Goal: Task Accomplishment & Management: Use online tool/utility

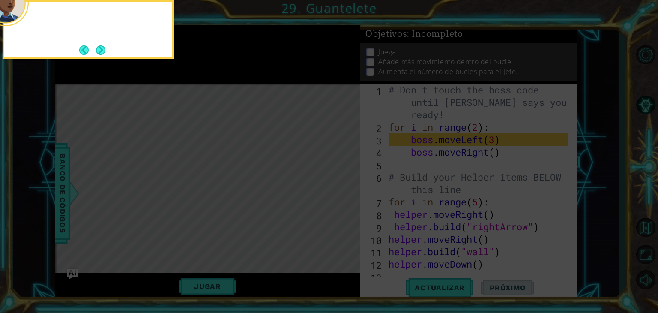
scroll to position [0, 5]
click at [96, 48] on button "Next" at bounding box center [100, 49] width 9 height 9
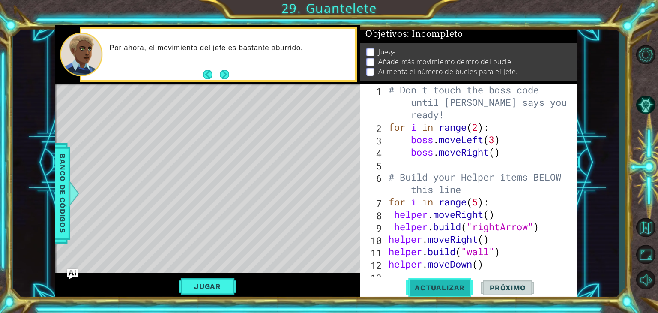
click at [455, 293] on button "Actualizar" at bounding box center [439, 288] width 67 height 22
click at [212, 280] on button "Jugar" at bounding box center [208, 286] width 58 height 16
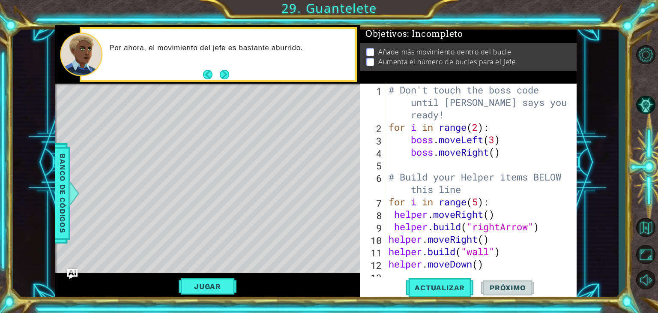
scroll to position [0, 4]
click at [485, 124] on div "# Don't touch the boss code until [PERSON_NAME] says you're ready! for i in ran…" at bounding box center [479, 201] width 185 height 236
click at [483, 124] on div "# Don't touch the boss code until [PERSON_NAME] says you're ready! for i in ran…" at bounding box center [479, 201] width 185 height 236
click at [503, 115] on div "# Don't touch the boss code until [PERSON_NAME] says you're ready! for i in ran…" at bounding box center [479, 201] width 185 height 236
click at [503, 120] on div "# Don't touch the boss code until [PERSON_NAME] says you're ready! for i in ran…" at bounding box center [479, 201] width 185 height 236
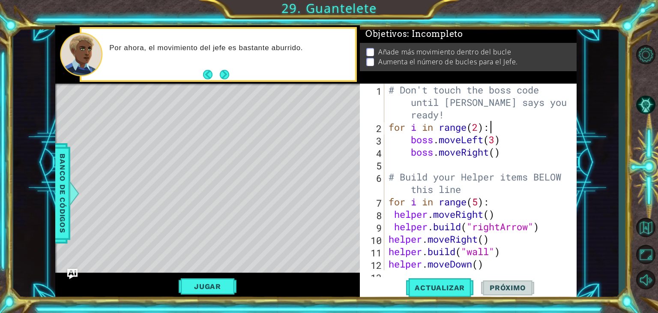
click at [489, 122] on div "# Don't touch the boss code until [PERSON_NAME] says you're ready! for i in ran…" at bounding box center [479, 201] width 185 height 236
click at [480, 125] on div "# Don't touch the boss code until [PERSON_NAME] says you're ready! for i in ran…" at bounding box center [479, 201] width 185 height 236
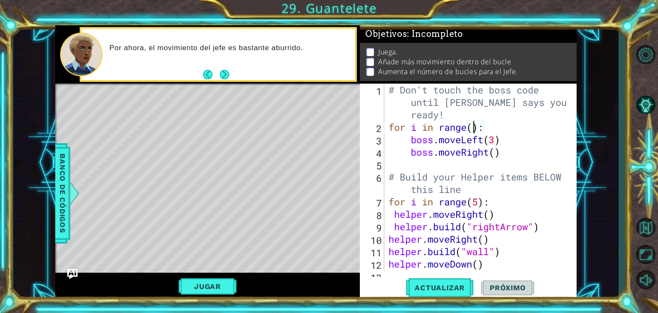
scroll to position [0, 3]
click at [552, 127] on div "# Don't touch the boss code until [PERSON_NAME] says you're ready! for i in ran…" at bounding box center [479, 201] width 185 height 236
click at [538, 158] on div "# Don't touch the boss code until [PERSON_NAME] says you're ready! for i in ran…" at bounding box center [479, 201] width 185 height 236
click at [468, 288] on span "Actualizar" at bounding box center [439, 287] width 67 height 9
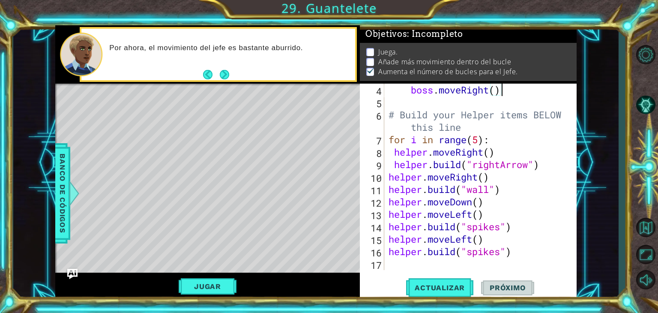
scroll to position [62, 0]
click at [438, 289] on span "Actualizar" at bounding box center [439, 287] width 67 height 9
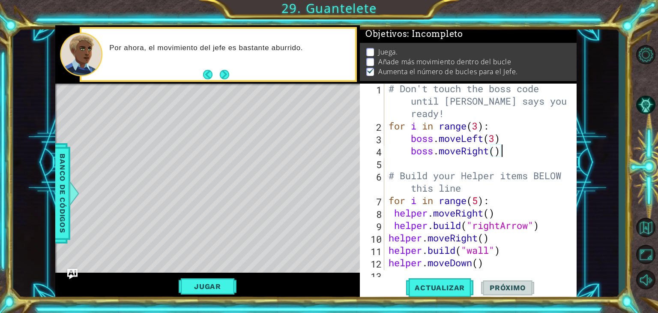
scroll to position [0, 0]
click at [500, 136] on div "# Don't touch the boss code until [PERSON_NAME] says you're ready! for i in ran…" at bounding box center [479, 201] width 185 height 236
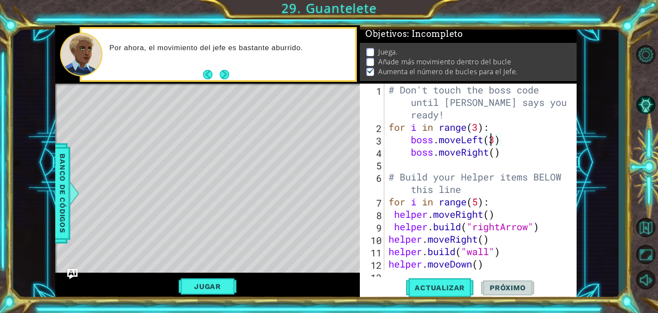
click at [493, 137] on div "# Don't touch the boss code until [PERSON_NAME] says you're ready! for i in ran…" at bounding box center [479, 201] width 185 height 236
click at [494, 137] on div "# Don't touch the boss code until [PERSON_NAME] says you're ready! for i in ran…" at bounding box center [479, 201] width 185 height 236
type textarea "boss.moveLeft(4)"
click at [442, 289] on span "Actualizar" at bounding box center [439, 287] width 67 height 9
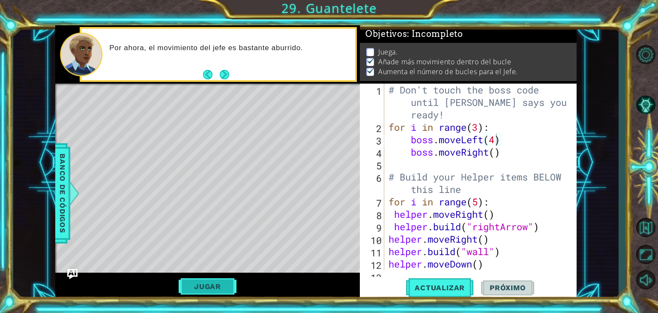
click at [197, 286] on button "Jugar" at bounding box center [208, 286] width 58 height 16
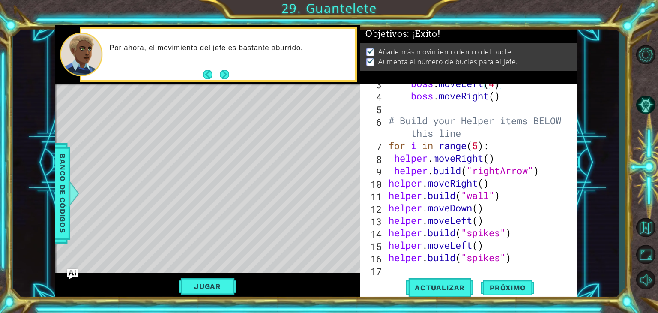
scroll to position [62, 0]
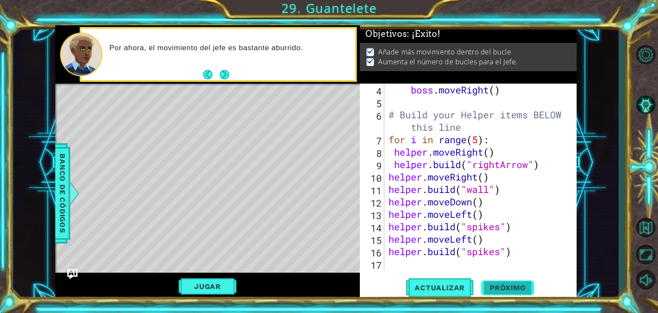
click at [517, 295] on button "Próximo" at bounding box center [507, 288] width 53 height 22
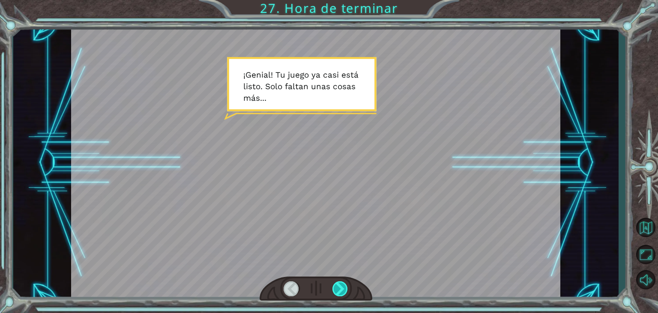
click at [340, 290] on div at bounding box center [339, 288] width 15 height 15
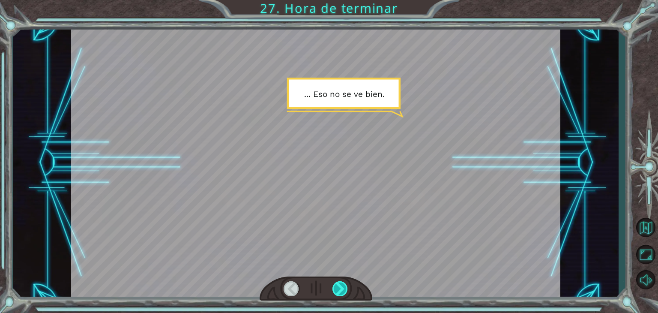
click at [340, 290] on div at bounding box center [339, 288] width 15 height 15
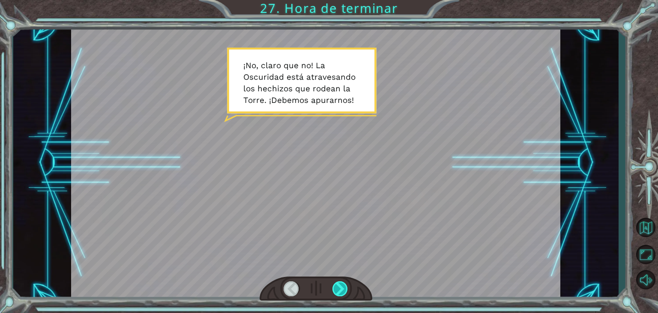
click at [340, 290] on div at bounding box center [339, 288] width 15 height 15
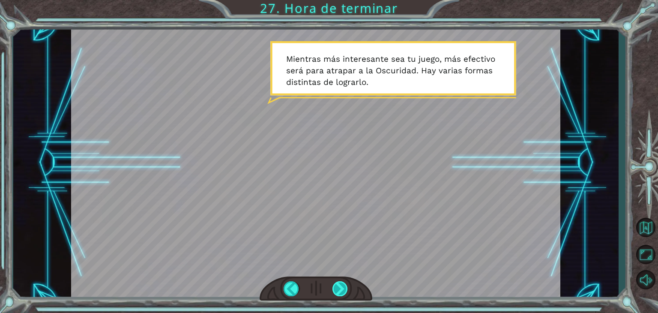
click at [332, 287] on div at bounding box center [339, 288] width 15 height 15
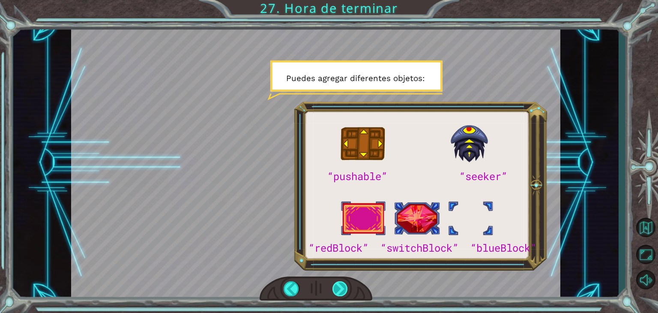
click at [337, 285] on div at bounding box center [339, 288] width 15 height 15
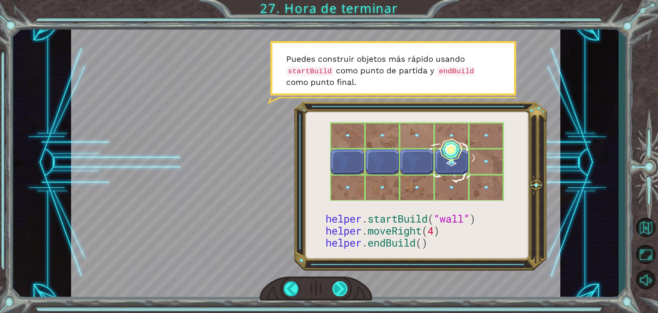
click at [341, 285] on div at bounding box center [339, 288] width 15 height 15
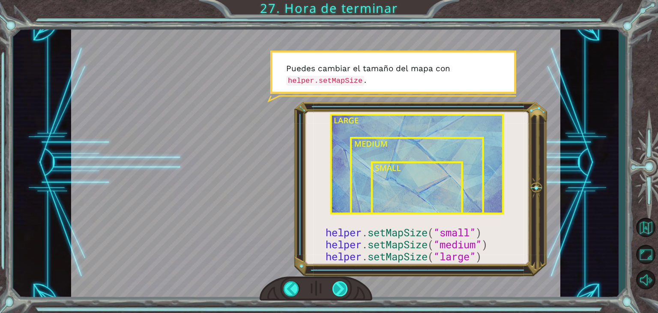
click at [340, 285] on div at bounding box center [339, 288] width 15 height 15
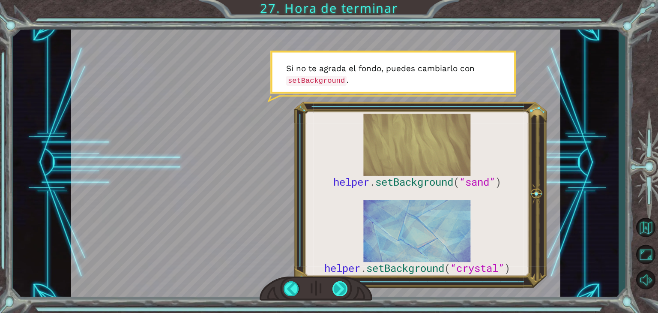
click at [340, 285] on div at bounding box center [339, 288] width 15 height 15
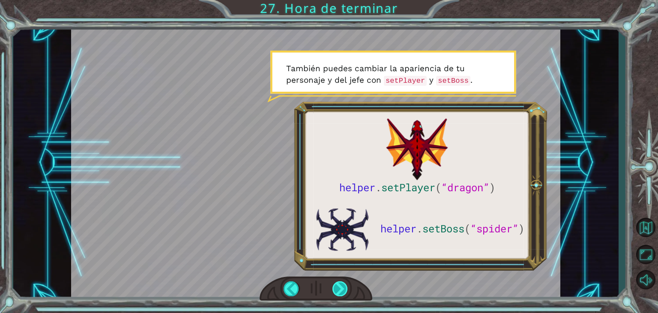
click at [346, 293] on div at bounding box center [339, 288] width 15 height 15
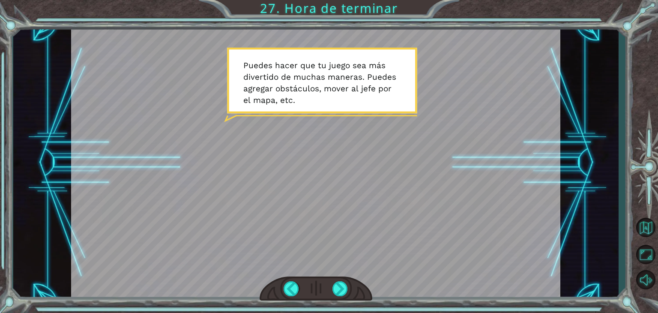
click at [331, 284] on div at bounding box center [315, 288] width 113 height 25
click at [339, 290] on div at bounding box center [339, 288] width 15 height 15
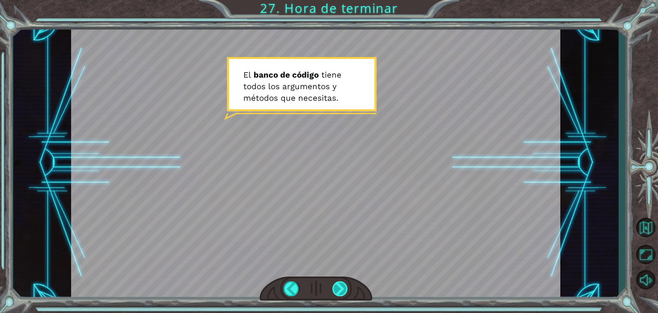
click at [339, 290] on div at bounding box center [339, 288] width 15 height 15
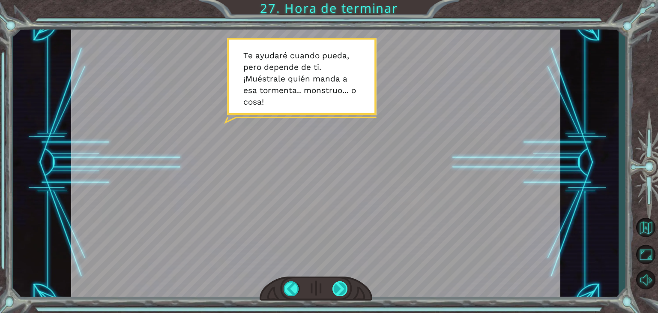
click at [339, 290] on div at bounding box center [339, 288] width 15 height 15
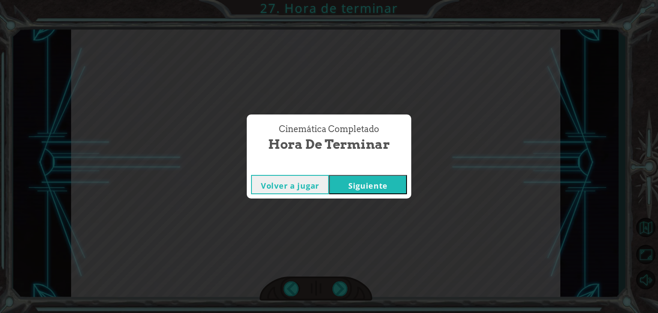
click at [366, 189] on button "Siguiente" at bounding box center [368, 184] width 78 height 19
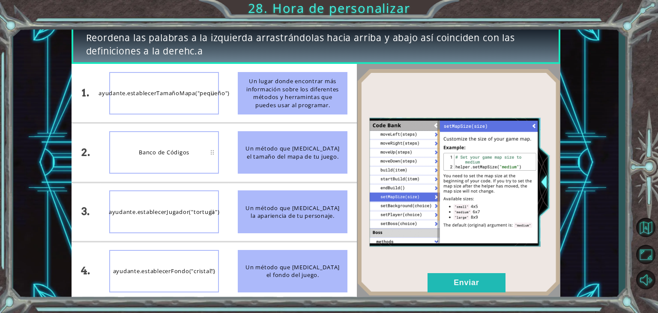
drag, startPoint x: 301, startPoint y: 103, endPoint x: 289, endPoint y: 84, distance: 22.8
click at [289, 84] on div "Un lugar donde encontrar más información sobre los diferentes métodos y herrami…" at bounding box center [293, 93] width 110 height 42
drag, startPoint x: 289, startPoint y: 84, endPoint x: 163, endPoint y: 156, distance: 145.0
click at [163, 156] on div "1. 2. 3. 4. ayudante.establecerTamañoMapa("pequeño") Banco de Códigos ayudante.…" at bounding box center [215, 182] width 286 height 236
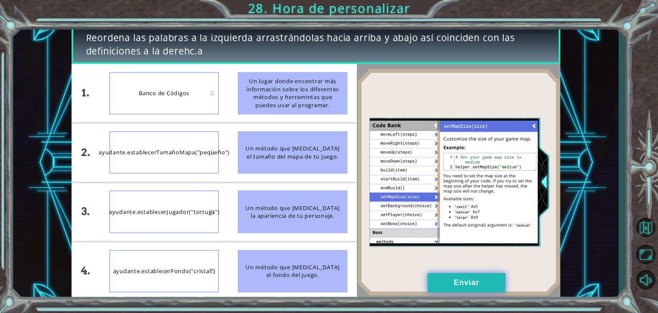
click at [435, 282] on button "Enviar" at bounding box center [466, 282] width 78 height 19
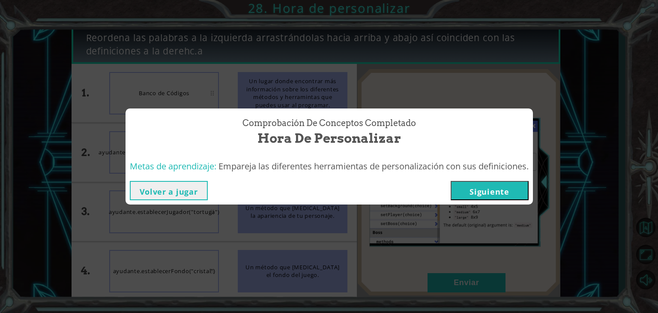
click at [472, 192] on button "Siguiente" at bounding box center [489, 190] width 78 height 19
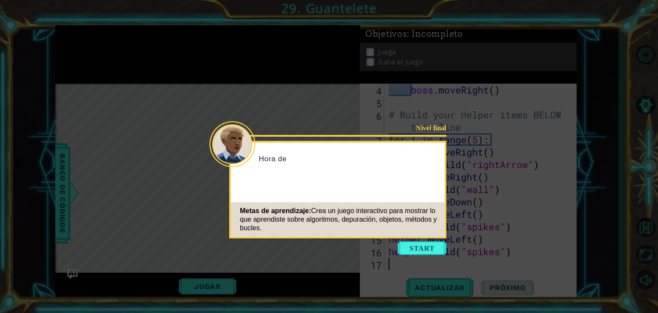
scroll to position [62, 0]
click at [430, 251] on button "Start" at bounding box center [421, 248] width 49 height 14
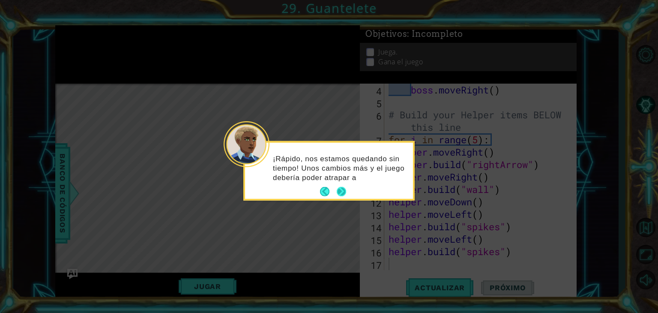
click at [343, 195] on button "Next" at bounding box center [341, 191] width 9 height 9
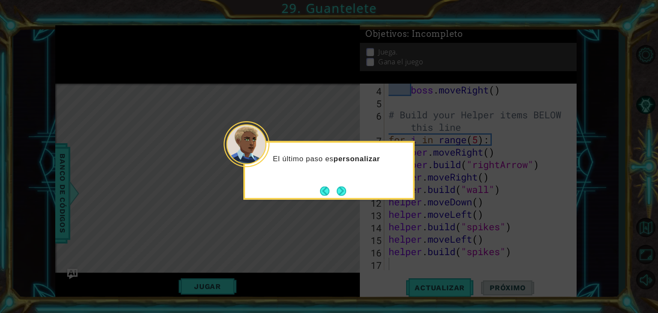
click at [343, 195] on button "Next" at bounding box center [341, 190] width 9 height 9
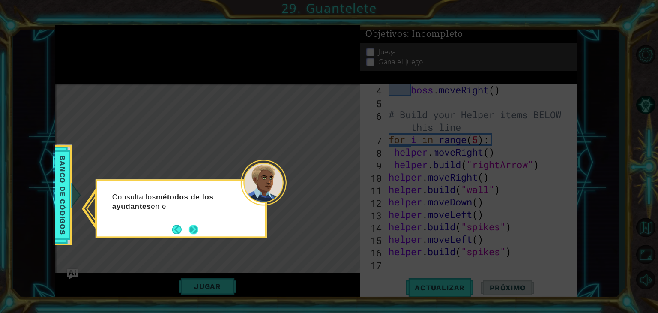
click at [192, 224] on button "Next" at bounding box center [193, 228] width 9 height 9
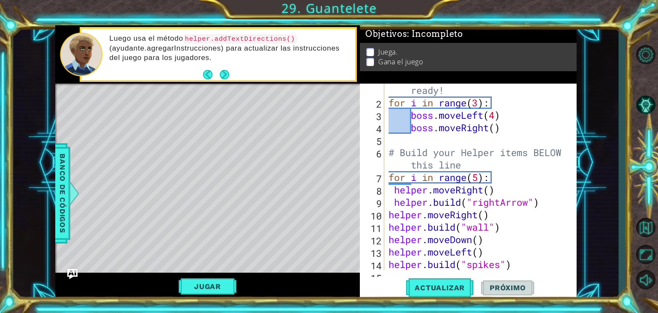
scroll to position [0, 0]
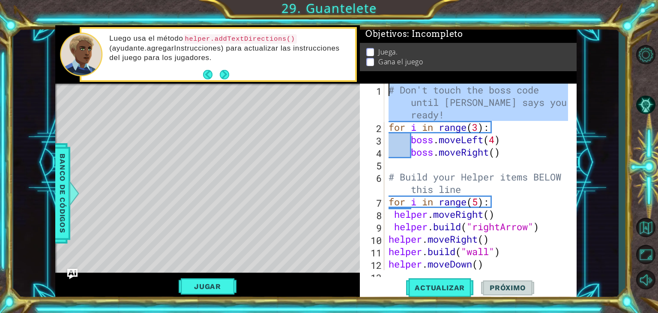
drag, startPoint x: 375, startPoint y: 98, endPoint x: 286, endPoint y: -37, distance: 161.4
click at [286, 0] on html "1 ההההההההההההההההההההההההההההההההההההההההההההההההההההההההההההההההההההההההההההה…" at bounding box center [329, 156] width 658 height 313
type textarea "# Don't touch the boss code until [PERSON_NAME] says you're ready! for i in ran…"
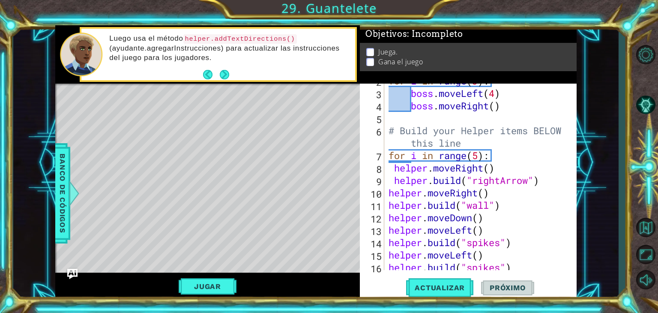
scroll to position [62, 0]
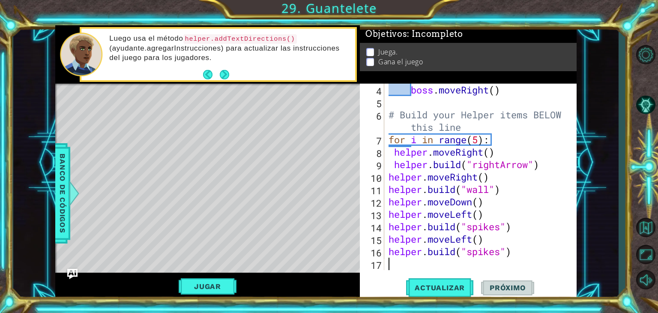
click at [516, 268] on div "boss . moveRight ( ) # Build your Helper items BELOW this line for i in range (…" at bounding box center [479, 188] width 185 height 211
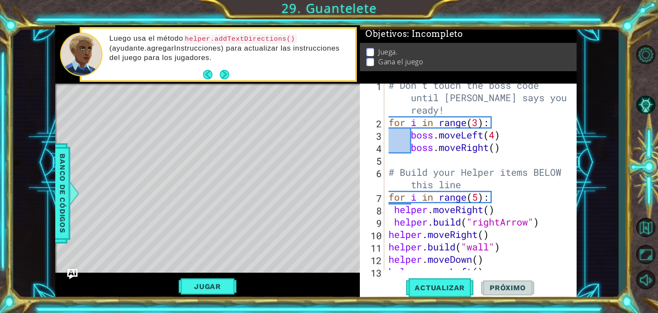
scroll to position [12, 0]
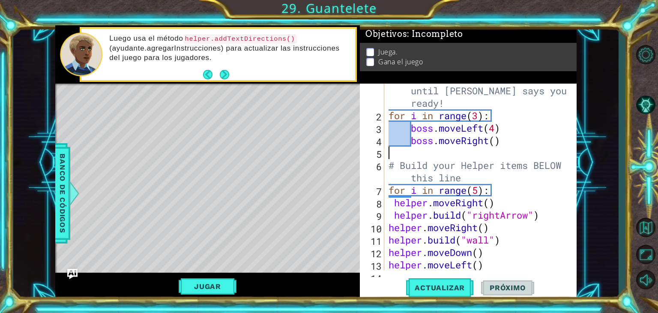
click at [424, 151] on div "# Don't touch the boss code until [PERSON_NAME] says you're ready! for i in ran…" at bounding box center [479, 190] width 185 height 236
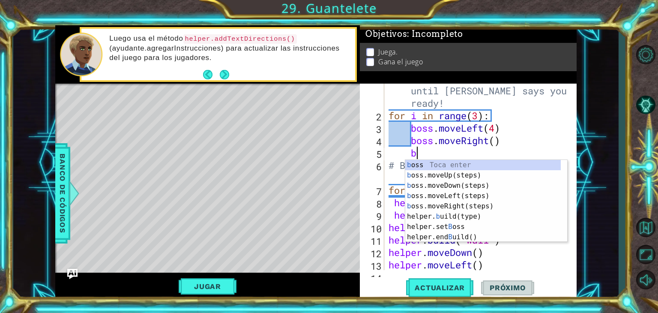
type textarea "bo"
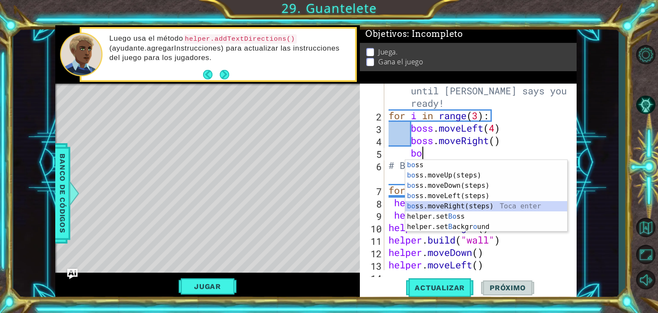
click at [454, 209] on div "bo ss Toca enter bo ss.moveUp(steps) Toca enter bo ss.moveDown(steps) Toca ente…" at bounding box center [486, 206] width 162 height 92
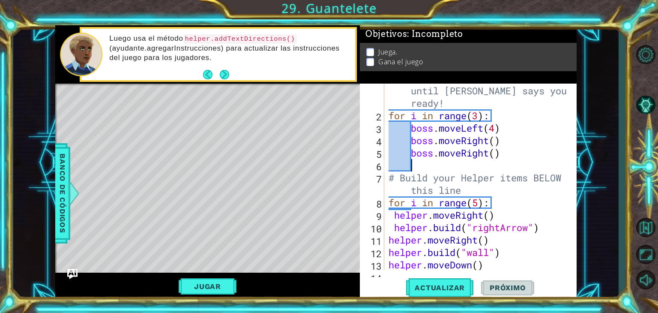
click at [495, 161] on div "# Don't touch the boss code until [PERSON_NAME] says you're ready! for i in ran…" at bounding box center [479, 190] width 185 height 236
click at [499, 162] on div "# Don't touch the boss code until [PERSON_NAME] says you're ready! for i in ran…" at bounding box center [479, 190] width 185 height 236
click at [505, 141] on div "# Don't touch the boss code until [PERSON_NAME] says you're ready! for i in ran…" at bounding box center [479, 190] width 185 height 236
click at [496, 159] on div "# Don't touch the boss code until [PERSON_NAME] says you're ready! for i in ran…" at bounding box center [479, 190] width 185 height 236
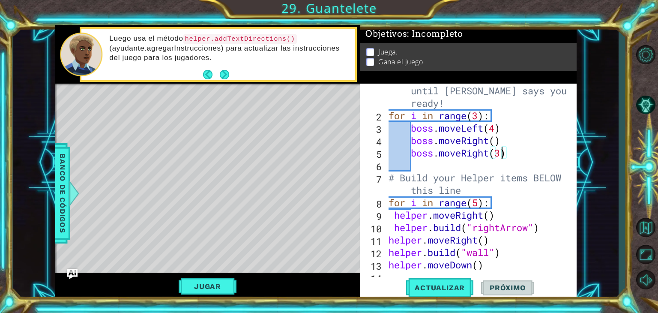
click at [446, 143] on div "# Don't touch the boss code until [PERSON_NAME] says you're ready! for i in ran…" at bounding box center [479, 190] width 185 height 236
click at [432, 173] on div "# Don't touch the boss code until [PERSON_NAME] says you're ready! for i in ran…" at bounding box center [479, 190] width 185 height 236
type textarea "# Build your Helper items BELOW this line"
click at [421, 164] on div "# Don't touch the boss code until [PERSON_NAME] says you're ready! for i in ran…" at bounding box center [479, 190] width 185 height 236
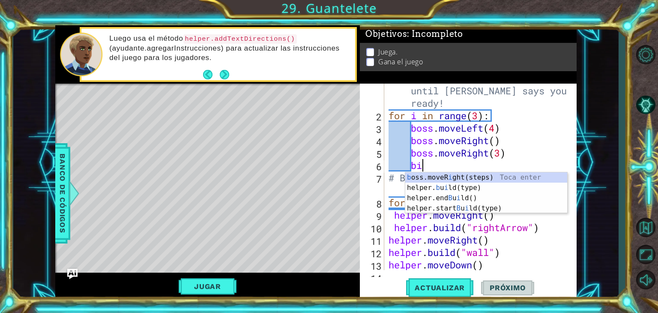
scroll to position [0, 1]
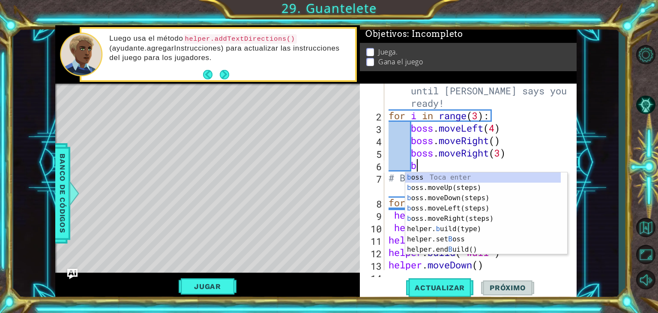
type textarea "bo"
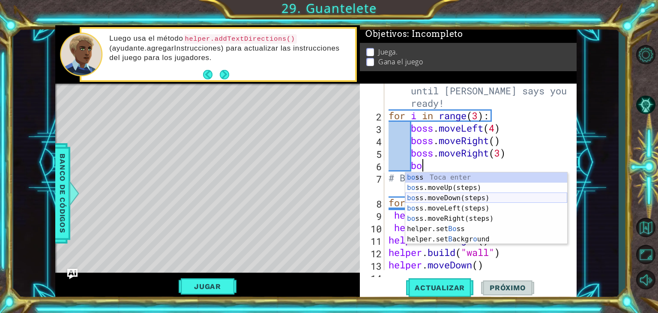
click at [446, 196] on div "bo ss Toca enter bo ss.moveUp(steps) Toca enter bo ss.moveDown(steps) Toca ente…" at bounding box center [486, 218] width 162 height 92
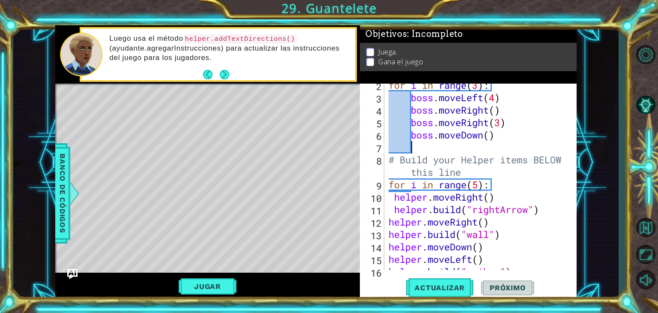
scroll to position [87, 0]
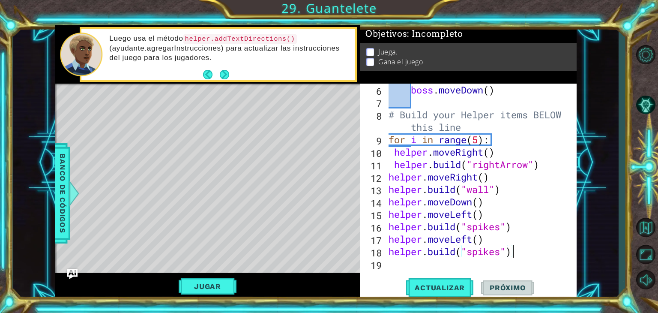
click at [526, 257] on div "boss . moveDown ( ) # Build your Helper items BELOW this line for i in range ( …" at bounding box center [479, 188] width 185 height 211
type textarea "[DOMAIN_NAME]("spikes")"
click at [423, 260] on div "boss . moveDown ( ) # Build your Helper items BELOW this line for i in range ( …" at bounding box center [479, 188] width 185 height 211
type textarea "h"
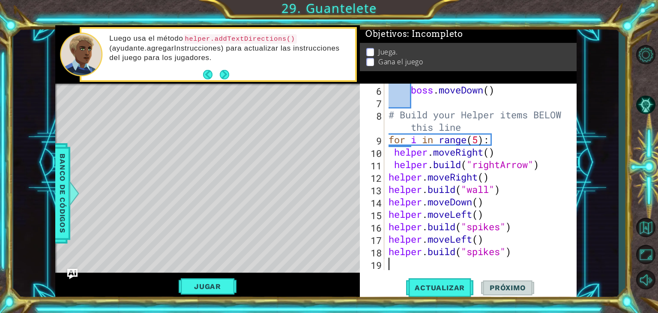
scroll to position [99, 0]
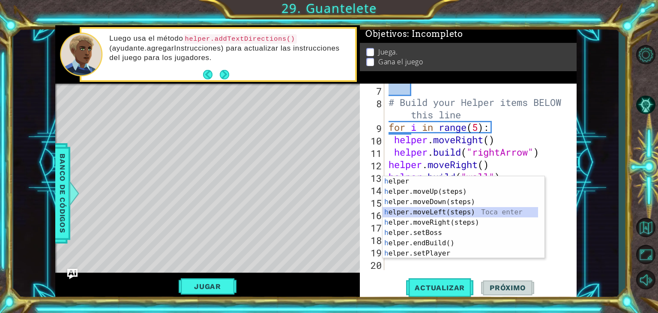
click at [445, 215] on div "h elper Toca enter h elper.moveUp(steps) Toca enter h elper.moveDown(steps) Toc…" at bounding box center [459, 227] width 155 height 103
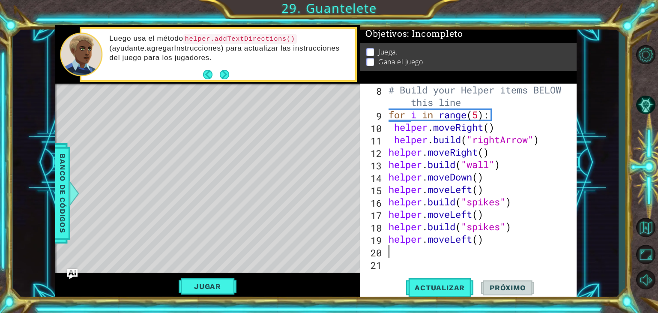
scroll to position [111, 0]
click at [478, 239] on div "# Build your Helper items BELOW this line for i in range ( 5 ) : helper . moveR…" at bounding box center [479, 194] width 185 height 223
type textarea "helper.moveLeft(2)"
click at [453, 239] on div "# Build your Helper items BELOW this line for i in range ( 5 ) : helper . moveR…" at bounding box center [479, 194] width 185 height 223
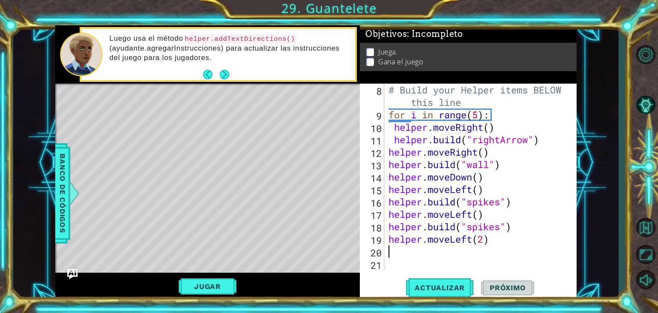
click at [400, 254] on div "# Build your Helper items BELOW this line for i in range ( 5 ) : helper . moveR…" at bounding box center [479, 194] width 185 height 223
type textarea "h"
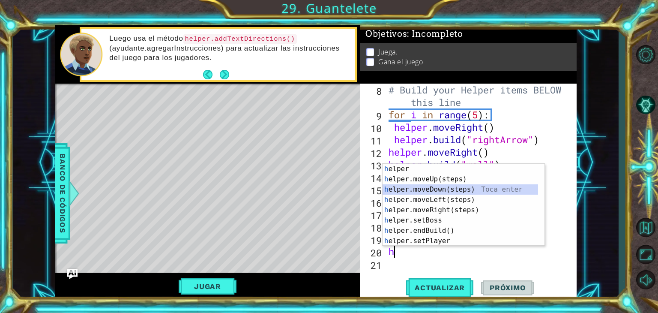
click at [430, 188] on div "h elper Toca enter h elper.moveUp(steps) Toca enter h elper.moveDown(steps) Toc…" at bounding box center [459, 215] width 155 height 103
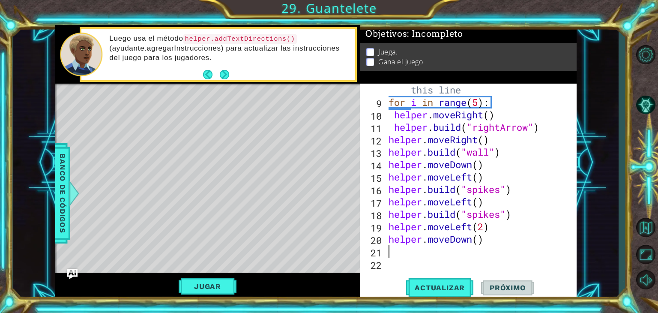
scroll to position [124, 0]
click at [389, 227] on div "# Build your Helper items BELOW this line for i in range ( 5 ) : helper . moveR…" at bounding box center [479, 182] width 185 height 223
type textarea "helper.moveLeft(2)"
click at [391, 245] on div "# Build your Helper items BELOW this line for i in range ( 5 ) : helper . moveR…" at bounding box center [479, 182] width 185 height 223
click at [389, 240] on div "# Build your Helper items BELOW this line for i in range ( 5 ) : helper . moveR…" at bounding box center [479, 182] width 185 height 223
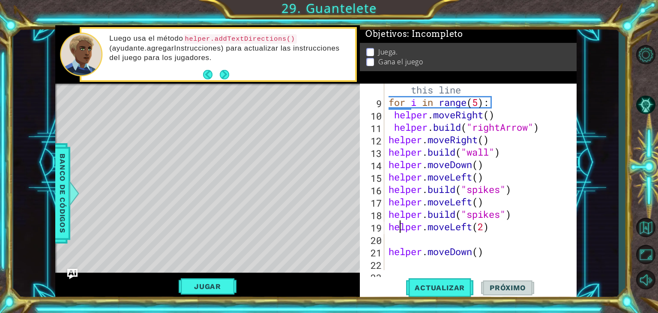
click at [401, 225] on div "# Build your Helper items BELOW this line for i in range ( 5 ) : helper . moveR…" at bounding box center [479, 182] width 185 height 223
type textarea "helper.moveLeft(2)"
click at [395, 233] on div "# Build your Helper items BELOW this line for i in range ( 5 ) : helper . moveR…" at bounding box center [479, 182] width 185 height 223
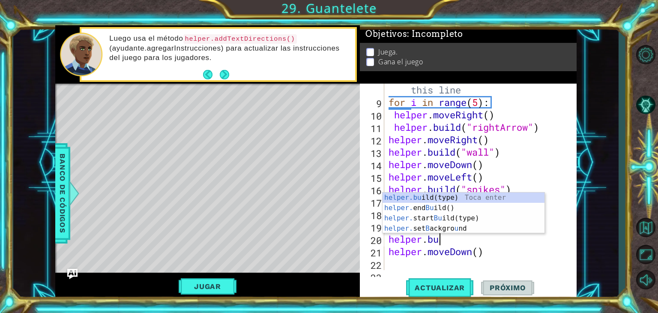
scroll to position [0, 2]
click at [433, 196] on div "helper.bu ild(type) Toca enter helper. end Bu ild() Toca enter helper. start Bu…" at bounding box center [463, 223] width 162 height 62
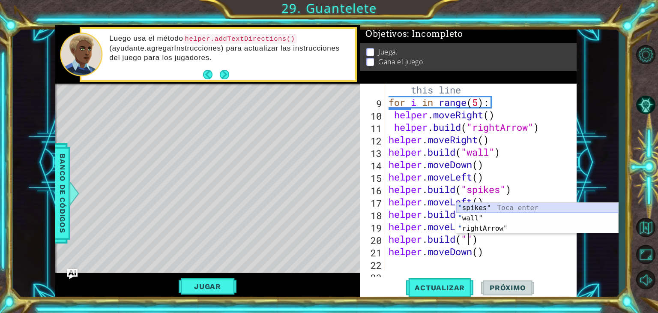
click at [532, 208] on div "" spikes" Toca enter " wall" Toca enter " rightArrow" Toca enter" at bounding box center [537, 228] width 162 height 51
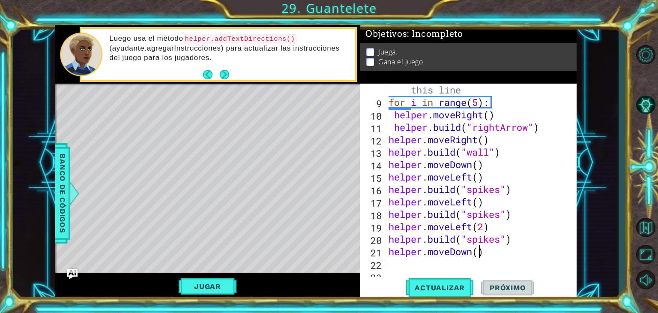
click at [477, 253] on div "# Build your Helper items BELOW this line for i in range ( 5 ) : helper . moveR…" at bounding box center [479, 182] width 185 height 223
type textarea "helper.moveDown(2)"
click at [502, 258] on div "# Build your Helper items BELOW this line for i in range ( 5 ) : helper . moveR…" at bounding box center [479, 182] width 185 height 223
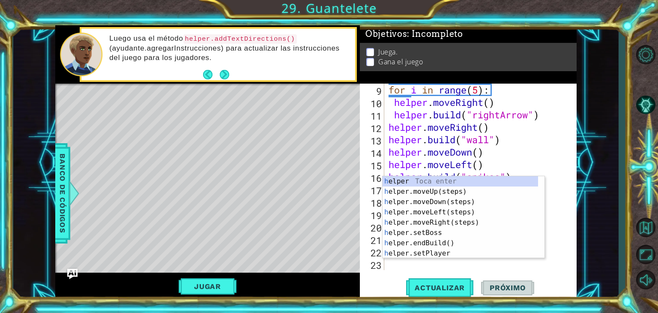
scroll to position [137, 0]
type textarea "he"
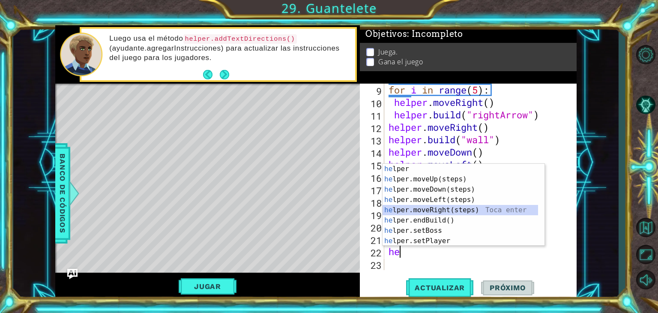
click at [419, 209] on div "he lper Toca enter he lper.moveUp(steps) Toca enter he lper.moveDown(steps) Toc…" at bounding box center [459, 215] width 155 height 103
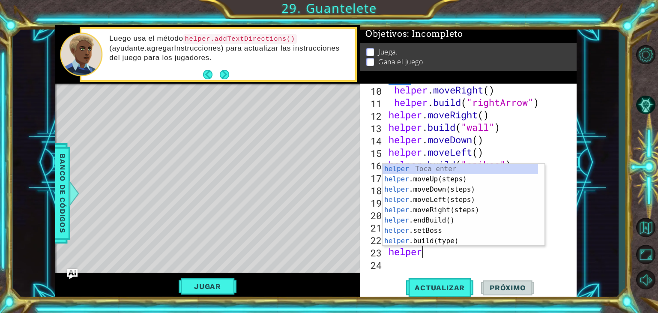
scroll to position [0, 1]
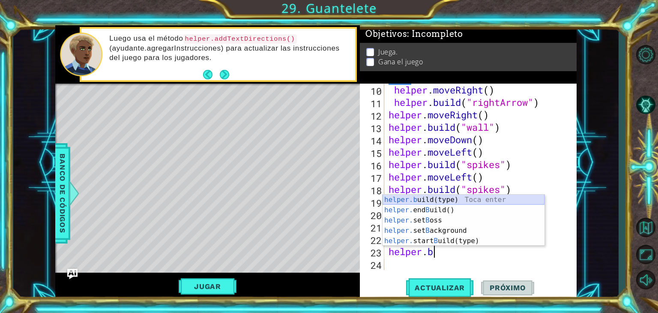
click at [433, 199] on div "helper.b uild(type) Toca enter helper. end B uild() Toca enter helper. set B os…" at bounding box center [463, 230] width 162 height 72
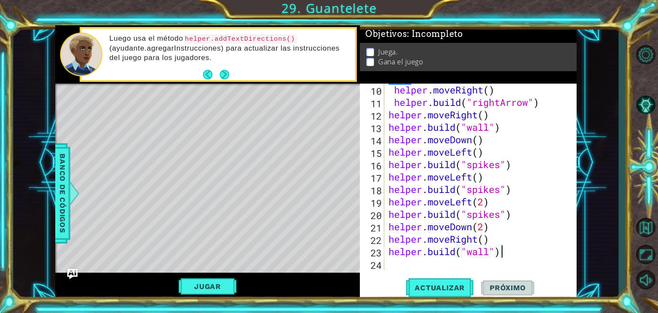
click at [512, 247] on div "helper . moveRight ( ) helper . build ( "rightArrow" ) helper . moveRight ( ) h…" at bounding box center [479, 188] width 185 height 211
click at [484, 240] on div "helper . moveRight ( ) helper . build ( "rightArrow" ) helper . moveRight ( ) h…" at bounding box center [479, 188] width 185 height 211
click at [557, 246] on div "helper . moveRight ( ) helper . build ( "rightArrow" ) helper . moveRight ( ) h…" at bounding box center [479, 188] width 185 height 211
type textarea "[DOMAIN_NAME]("wall")"
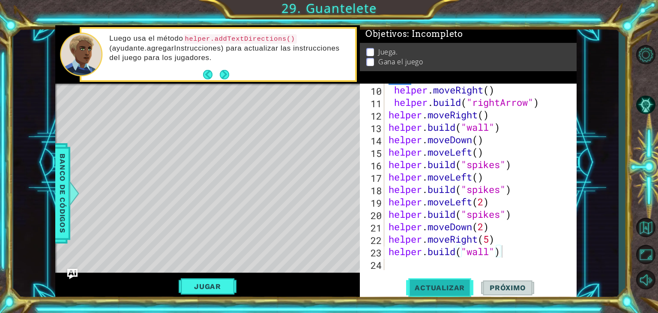
click at [435, 289] on span "Actualizar" at bounding box center [439, 287] width 67 height 9
click at [203, 289] on button "Jugar" at bounding box center [208, 286] width 58 height 16
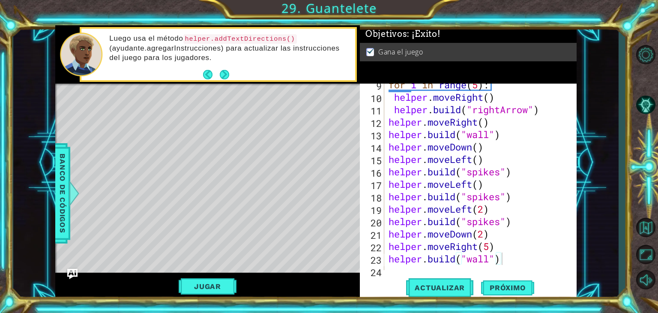
scroll to position [149, 0]
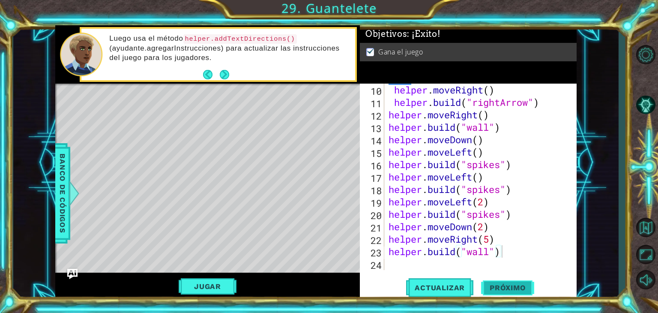
click at [507, 287] on span "Próximo" at bounding box center [507, 287] width 53 height 9
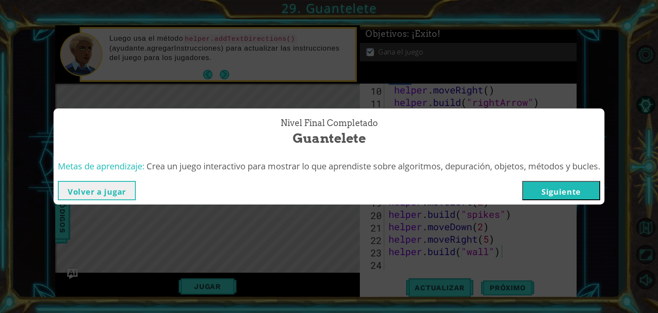
click at [542, 193] on button "Siguiente" at bounding box center [561, 190] width 78 height 19
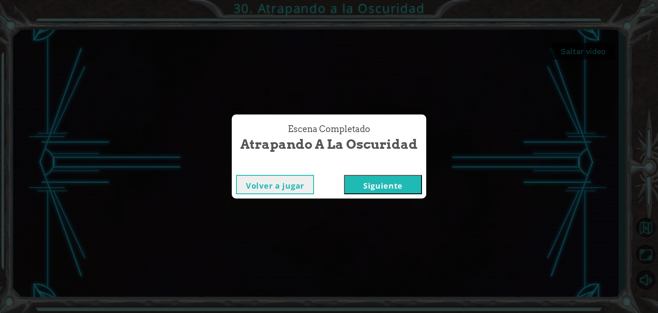
click at [351, 182] on button "Siguiente" at bounding box center [383, 184] width 78 height 19
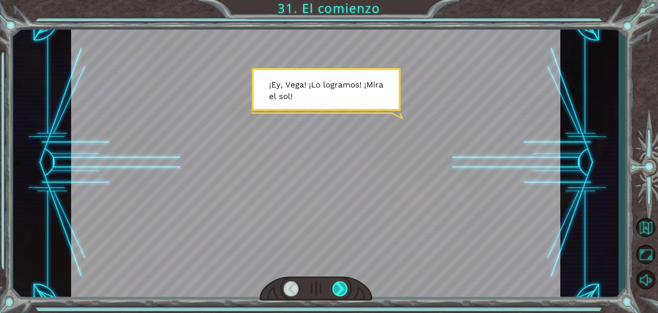
click at [338, 295] on div at bounding box center [339, 288] width 15 height 15
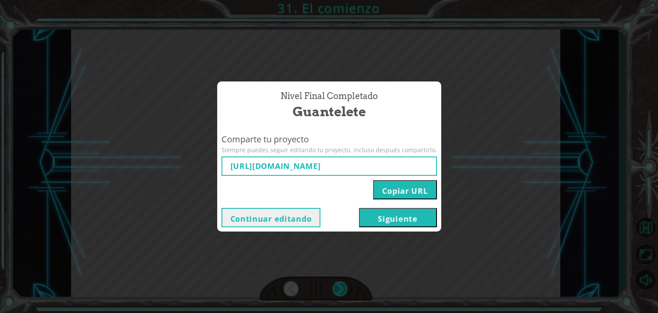
type input "[URL][DOMAIN_NAME]"
click at [506, 222] on div "Nivel final Completado Guantelete Comparte tu proyecto Siempre puedes seguir ed…" at bounding box center [329, 156] width 658 height 313
click at [385, 188] on button "Copiar URL" at bounding box center [404, 189] width 63 height 19
